Goal: Task Accomplishment & Management: Complete application form

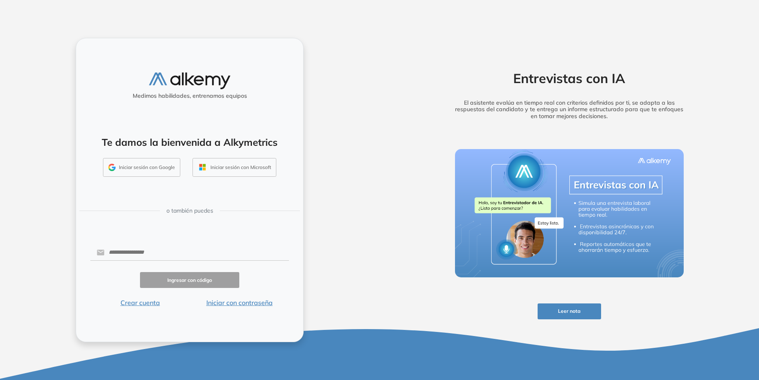
click at [148, 166] on button "Iniciar sesión con Google" at bounding box center [141, 167] width 77 height 19
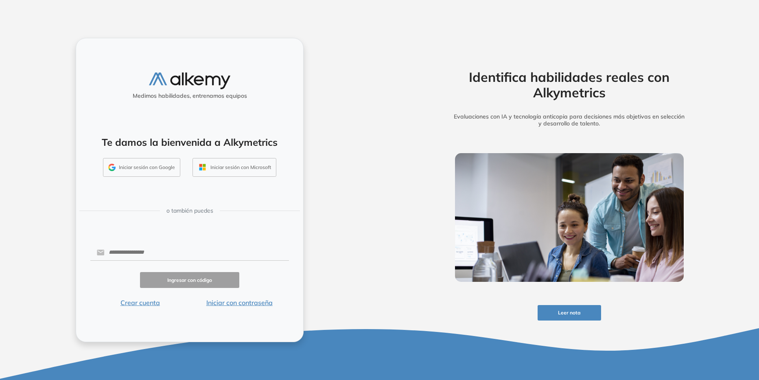
click at [152, 164] on button "Iniciar sesión con Google" at bounding box center [141, 167] width 77 height 19
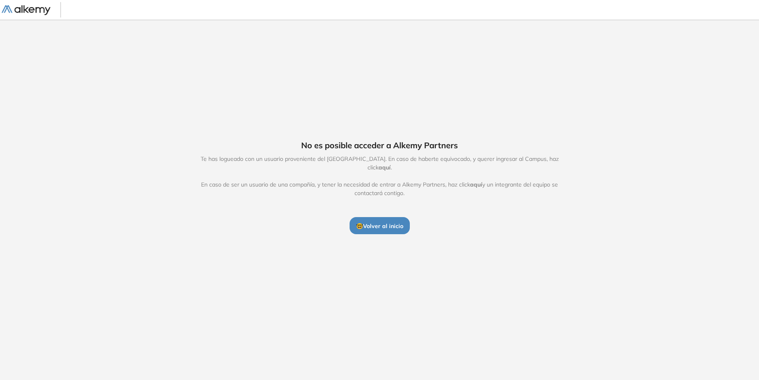
click at [386, 218] on button "🤓 Volver al inicio" at bounding box center [379, 225] width 60 height 17
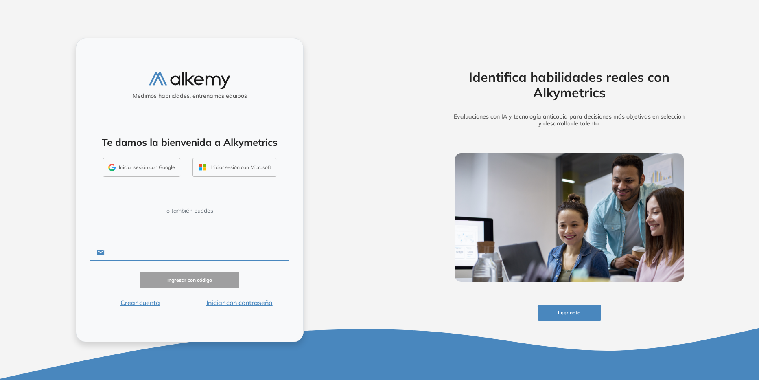
click at [135, 251] on input "text" at bounding box center [197, 251] width 184 height 15
type input "**********"
click at [196, 283] on button "Ingresar con código" at bounding box center [189, 280] width 99 height 16
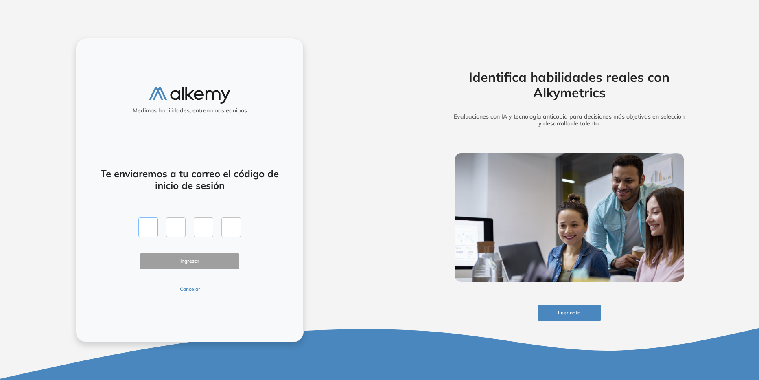
click at [152, 232] on input "text" at bounding box center [148, 227] width 20 height 20
type input "*"
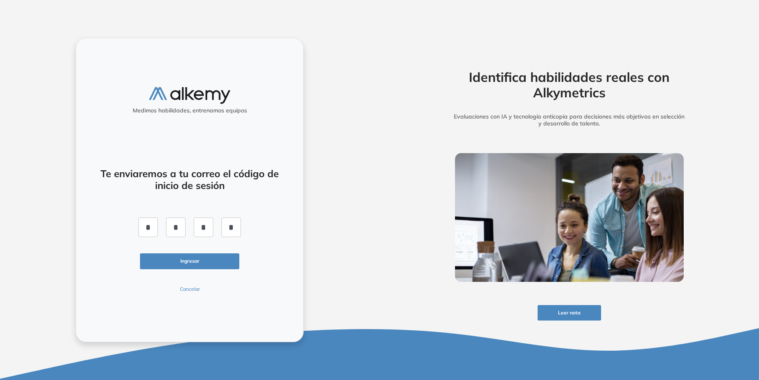
click at [155, 263] on button "Ingresar" at bounding box center [189, 261] width 99 height 16
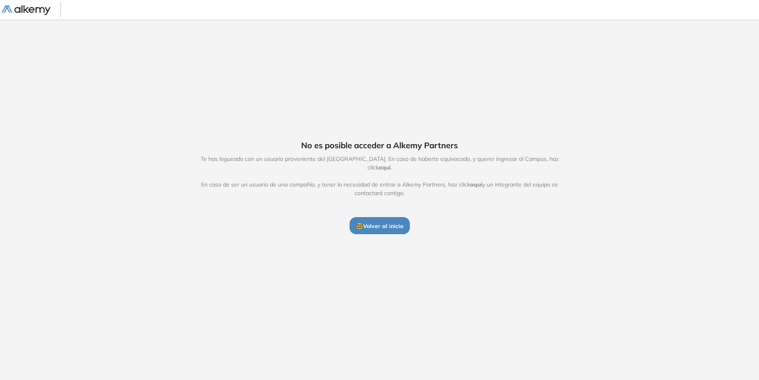
click at [390, 164] on span "aquí" at bounding box center [384, 167] width 12 height 7
